Goal: Task Accomplishment & Management: Manage account settings

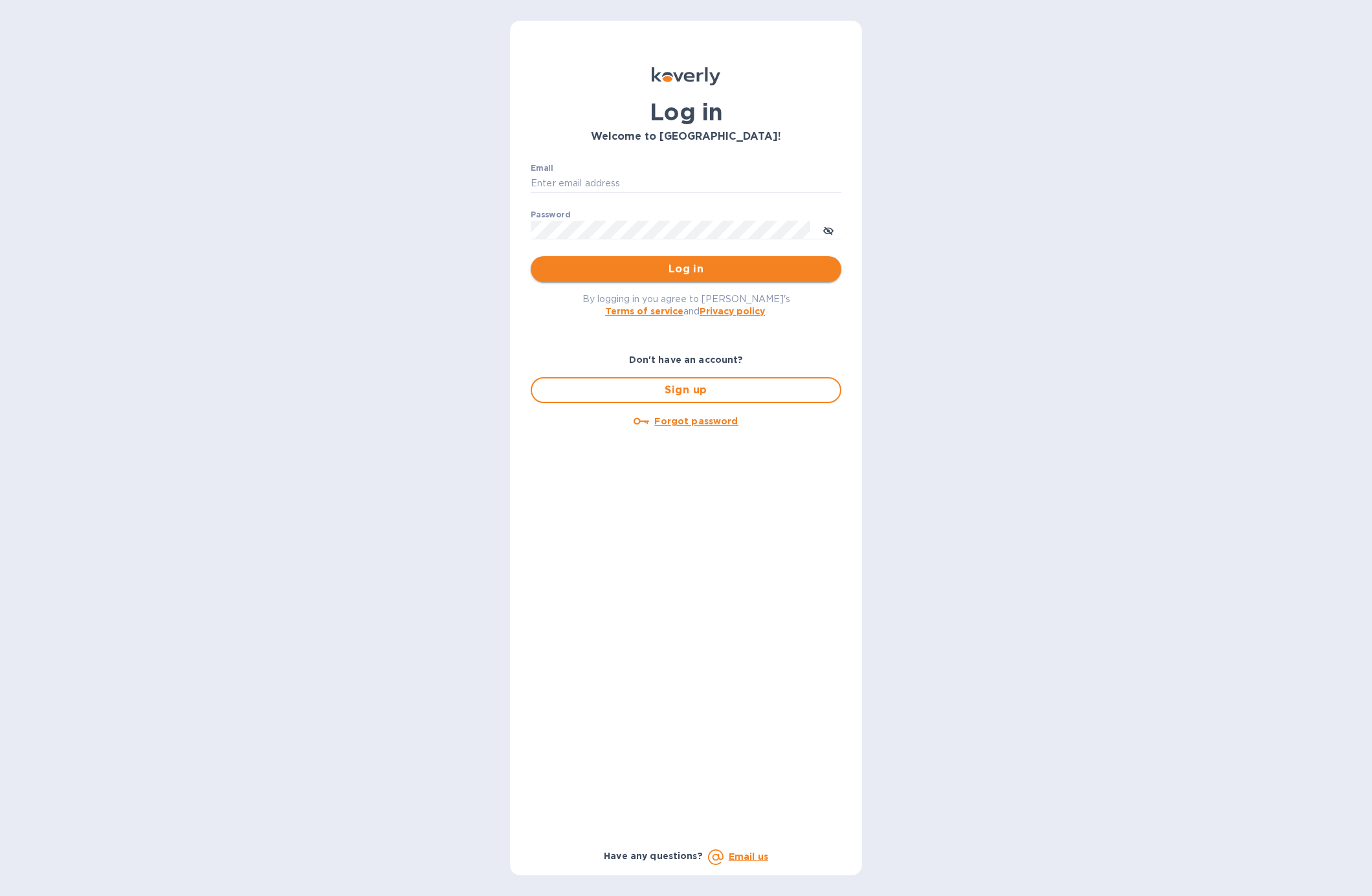
type input "b@[DOMAIN_NAME]"
click at [670, 277] on button "Log in" at bounding box center [686, 268] width 311 height 26
